Goal: Check status: Check status

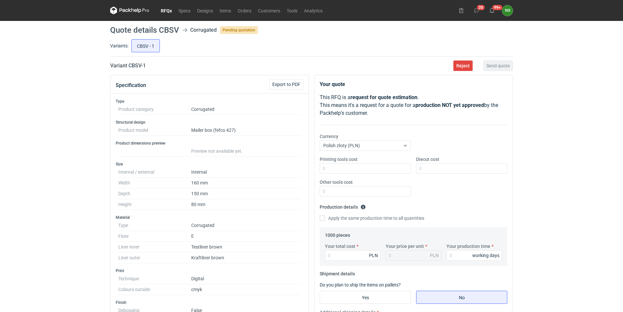
click at [172, 9] on link "RFQs" at bounding box center [166, 11] width 18 height 8
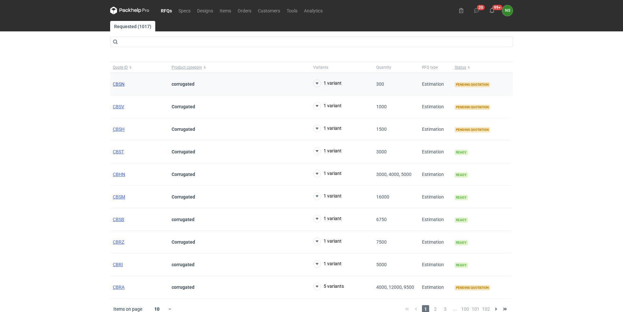
click at [116, 84] on span "CBSN" at bounding box center [119, 83] width 12 height 5
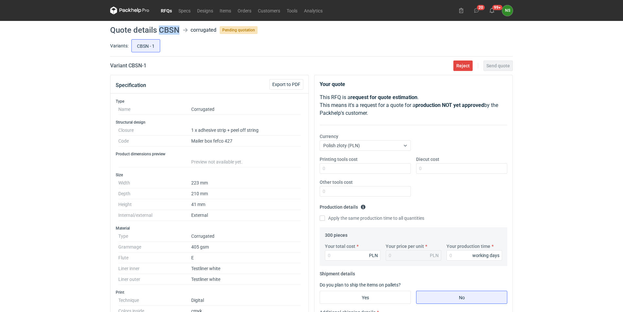
drag, startPoint x: 180, startPoint y: 29, endPoint x: 159, endPoint y: 29, distance: 20.3
click at [159, 29] on header "Quote details CBSN corrugated Pending quotation" at bounding box center [311, 30] width 402 height 8
copy h1 "CBSN"
click at [135, 11] on icon at bounding box center [135, 10] width 3 height 3
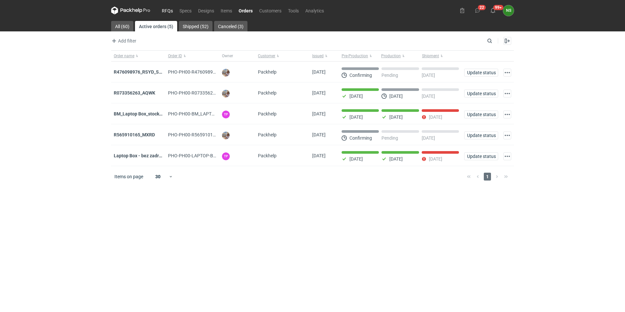
click at [167, 11] on link "RFQs" at bounding box center [167, 11] width 18 height 8
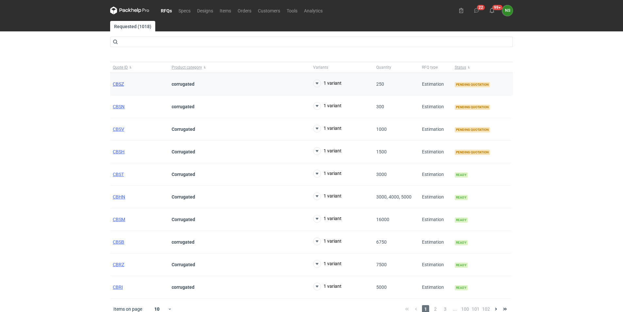
click at [121, 81] on span "CBSZ" at bounding box center [118, 83] width 11 height 5
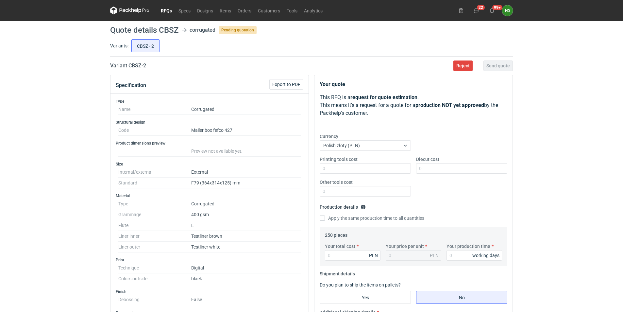
click at [163, 11] on link "RFQs" at bounding box center [166, 11] width 18 height 8
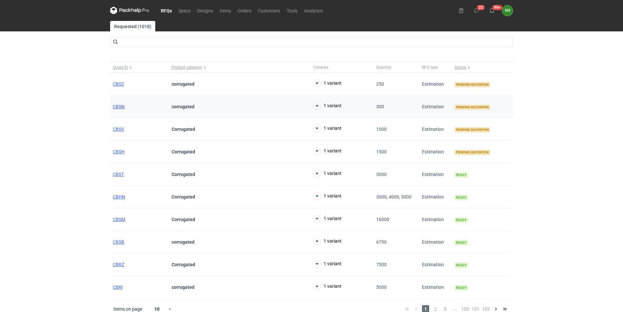
click at [121, 107] on span "CBSN" at bounding box center [119, 106] width 12 height 5
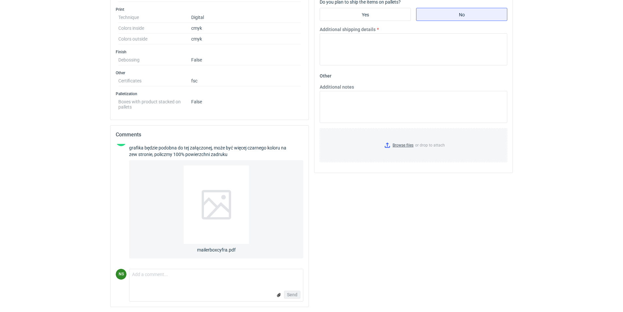
scroll to position [283, 0]
click at [216, 221] on div at bounding box center [216, 204] width 65 height 78
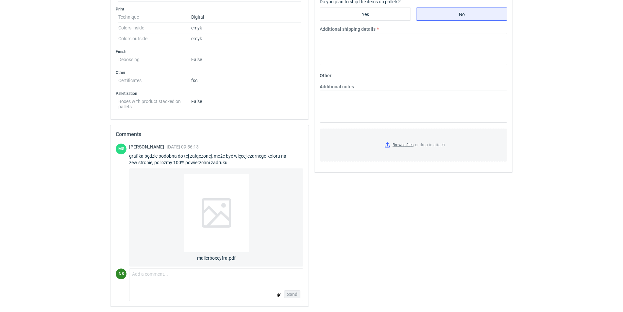
click at [210, 221] on div at bounding box center [216, 212] width 65 height 78
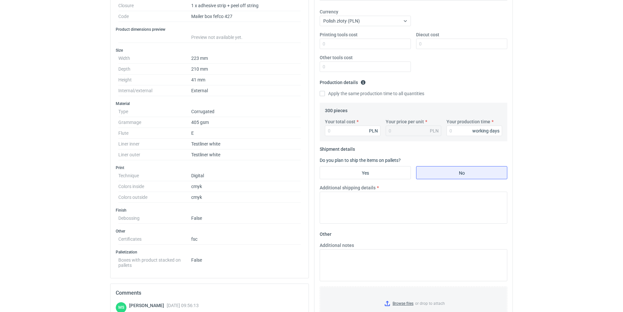
scroll to position [122, 0]
